Goal: Information Seeking & Learning: Learn about a topic

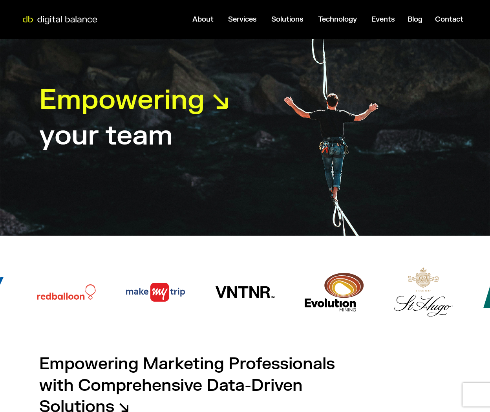
scroll to position [228, 0]
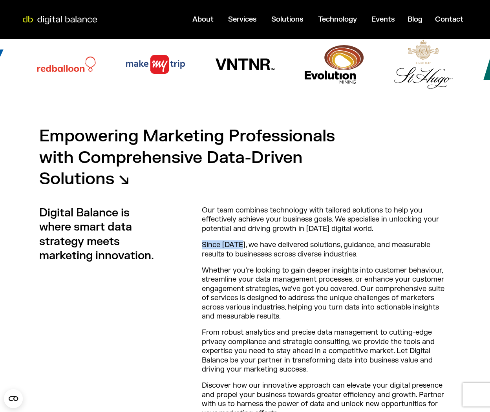
drag, startPoint x: 200, startPoint y: 244, endPoint x: 238, endPoint y: 244, distance: 37.7
click at [238, 244] on div "Digital Balance is where smart data strategy meets marketing innovation. Our te…" at bounding box center [244, 315] width 411 height 219
copy p "Since [DATE],"
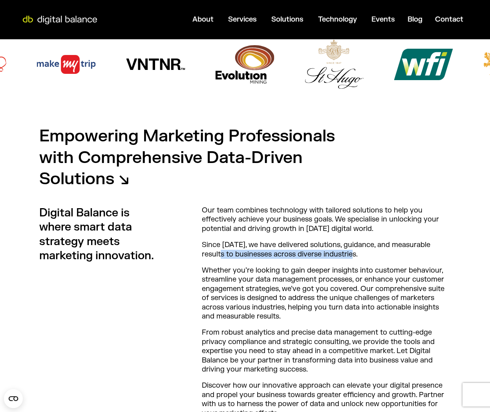
drag, startPoint x: 343, startPoint y: 255, endPoint x: 199, endPoint y: 250, distance: 144.1
click at [199, 250] on div "Digital Balance is where smart data strategy meets marketing innovation. Our te…" at bounding box center [244, 315] width 411 height 219
click at [202, 246] on p "Since [DATE], we have delivered solutions, guidance, and measurable results to …" at bounding box center [326, 249] width 249 height 18
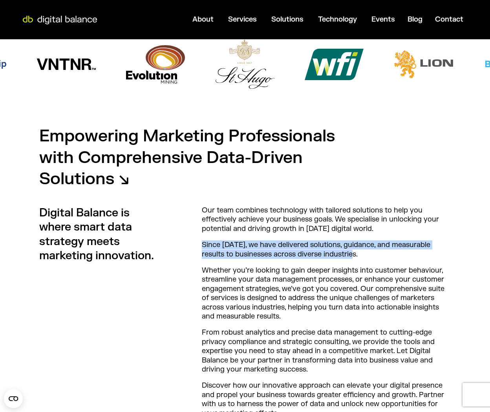
drag, startPoint x: 202, startPoint y: 245, endPoint x: 344, endPoint y: 256, distance: 142.4
click at [344, 256] on p "Since [DATE], we have delivered solutions, guidance, and measurable results to …" at bounding box center [326, 249] width 249 height 18
copy p "Since [DATE], we have delivered solutions, guidance, and measurable results to …"
